Goal: Transaction & Acquisition: Subscribe to service/newsletter

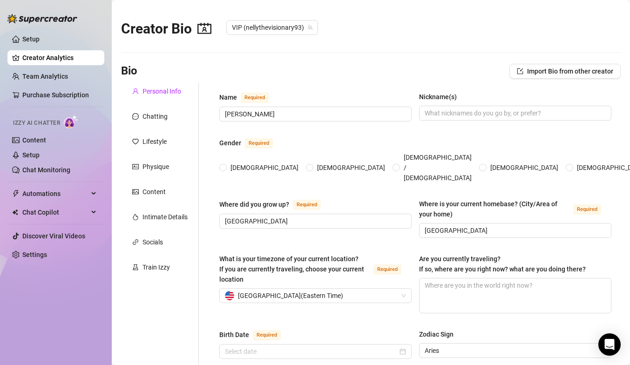
radio input "true"
type input "[DATE]"
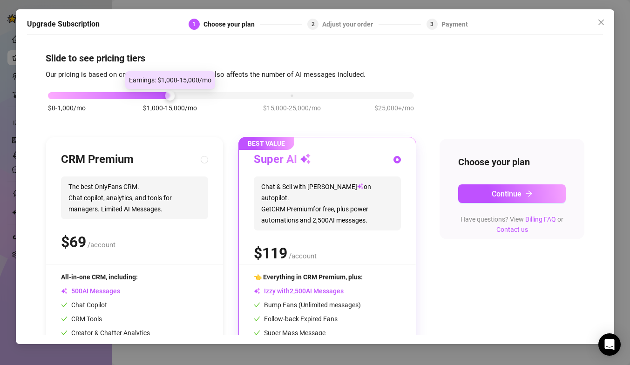
drag, startPoint x: 168, startPoint y: 96, endPoint x: 97, endPoint y: 93, distance: 71.4
click at [97, 93] on div "$0-1,000/mo $1,000-15,000/mo $15,000-25,000/mo $25,000+/mo" at bounding box center [231, 93] width 366 height 6
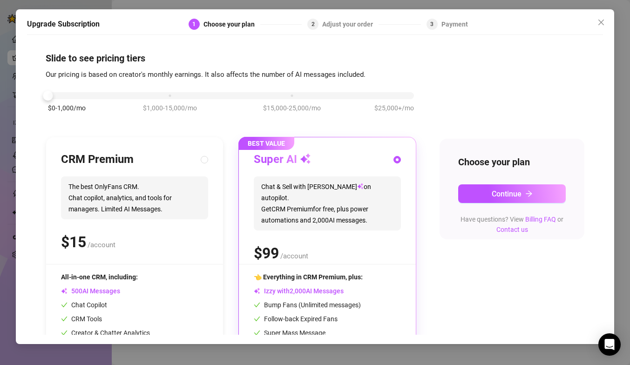
scroll to position [68, 0]
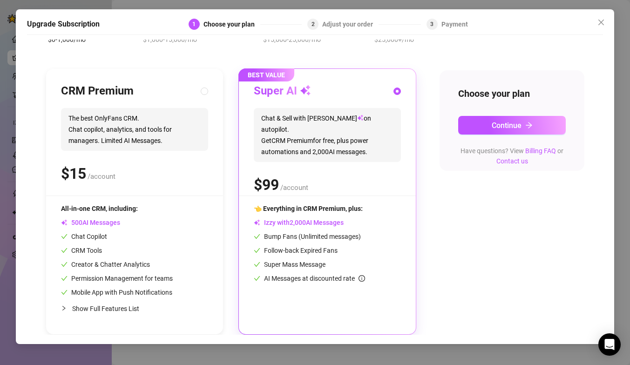
click at [147, 95] on div "CRM Premium" at bounding box center [134, 91] width 147 height 15
radio input "true"
radio input "false"
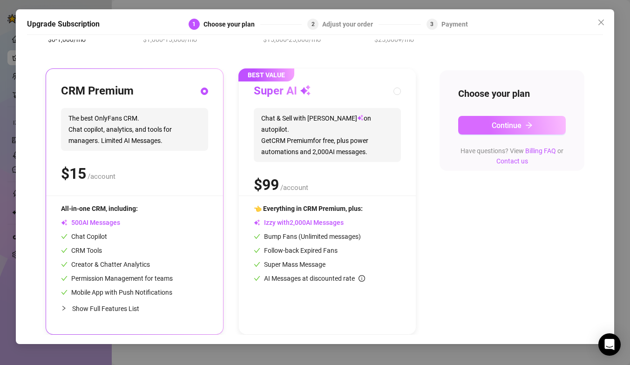
click at [488, 126] on button "Continue" at bounding box center [512, 125] width 108 height 19
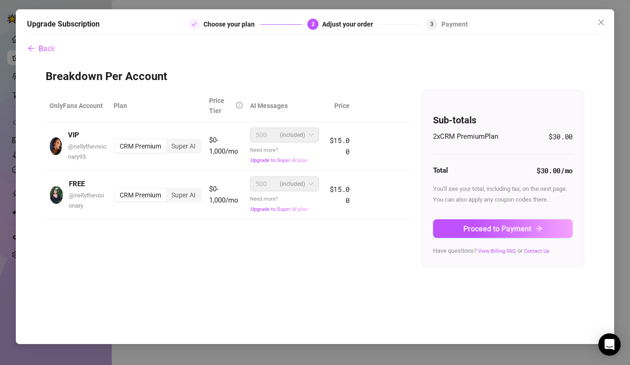
scroll to position [0, 0]
click at [187, 144] on div "Super AI" at bounding box center [183, 146] width 34 height 13
click at [169, 141] on input "Super AI" at bounding box center [169, 141] width 0 height 0
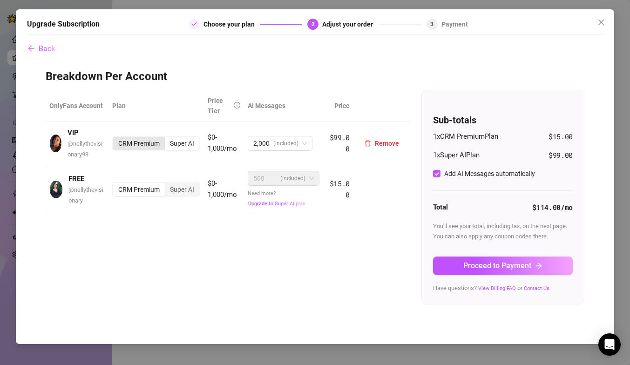
click at [137, 148] on div "CRM Premium" at bounding box center [139, 143] width 52 height 13
click at [116, 138] on input "CRM Premium" at bounding box center [116, 138] width 0 height 0
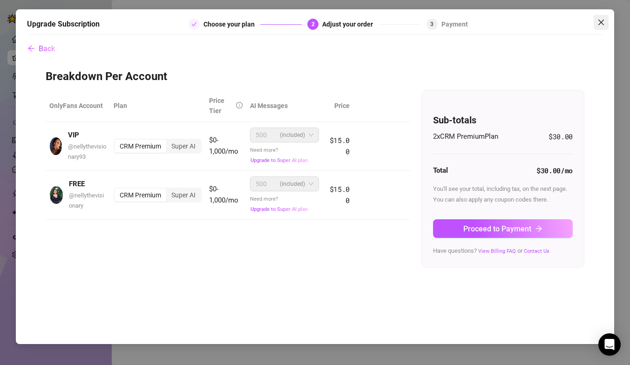
click at [603, 20] on icon "close" at bounding box center [602, 22] width 6 height 6
